Goal: Complete application form

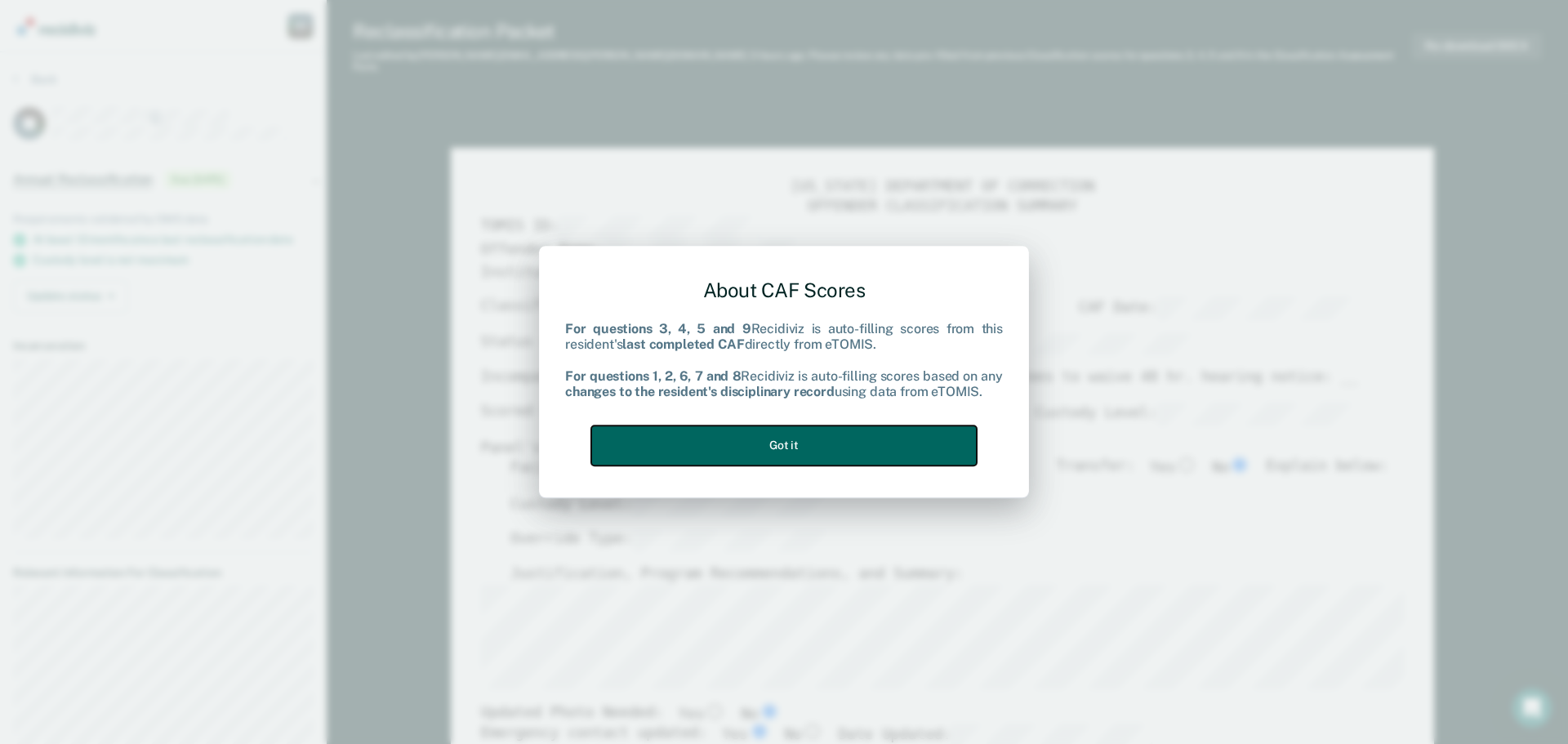
click at [781, 440] on button "Got it" at bounding box center [784, 445] width 385 height 40
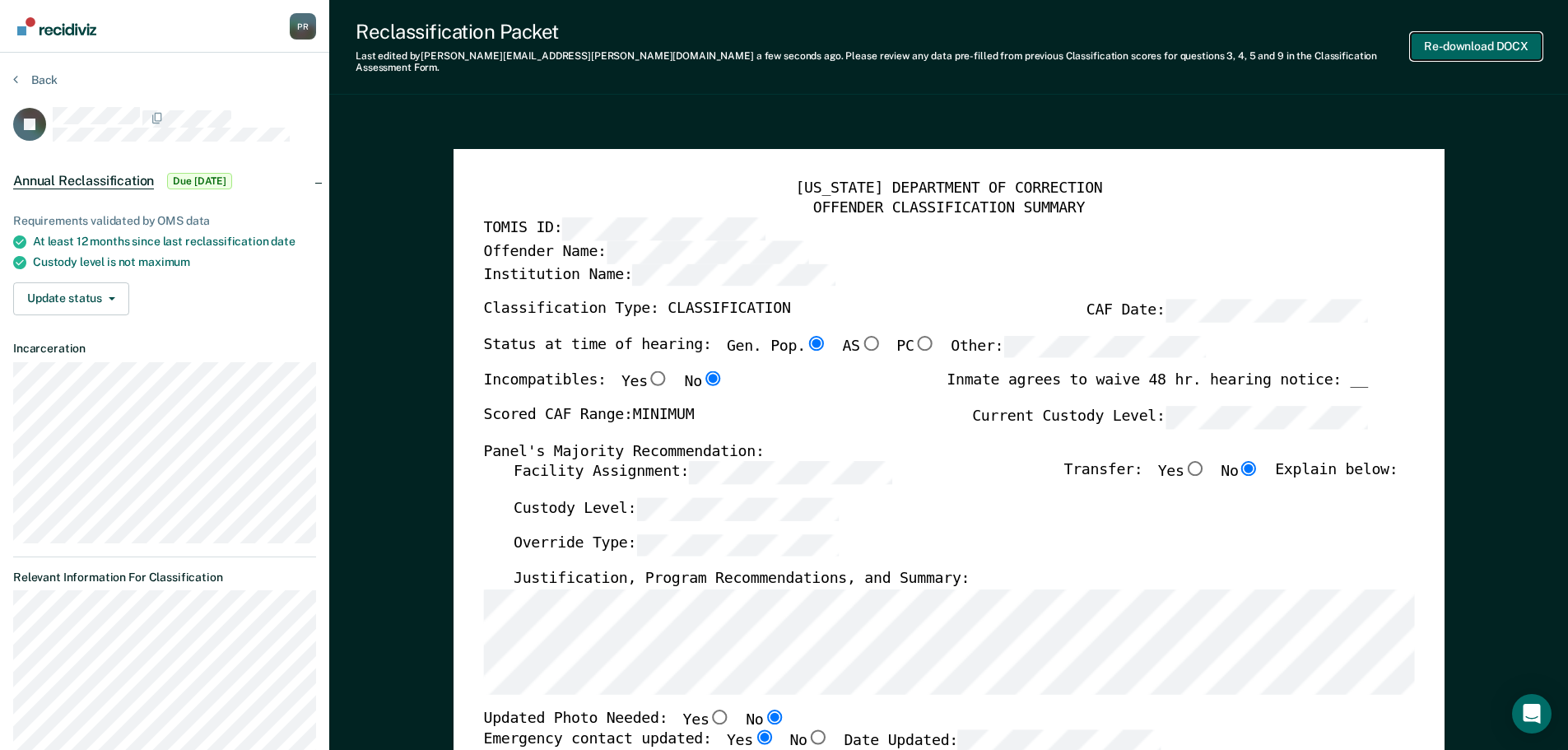
click at [787, 38] on button "Re-download DOCX" at bounding box center [1475, 46] width 131 height 27
type textarea "x"
